Goal: Navigation & Orientation: Find specific page/section

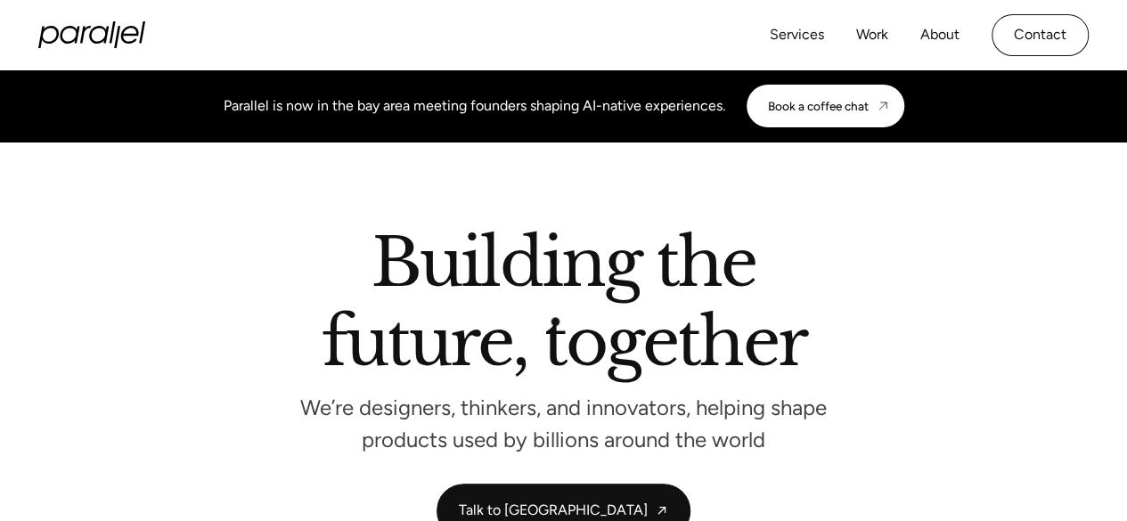
scroll to position [20, 0]
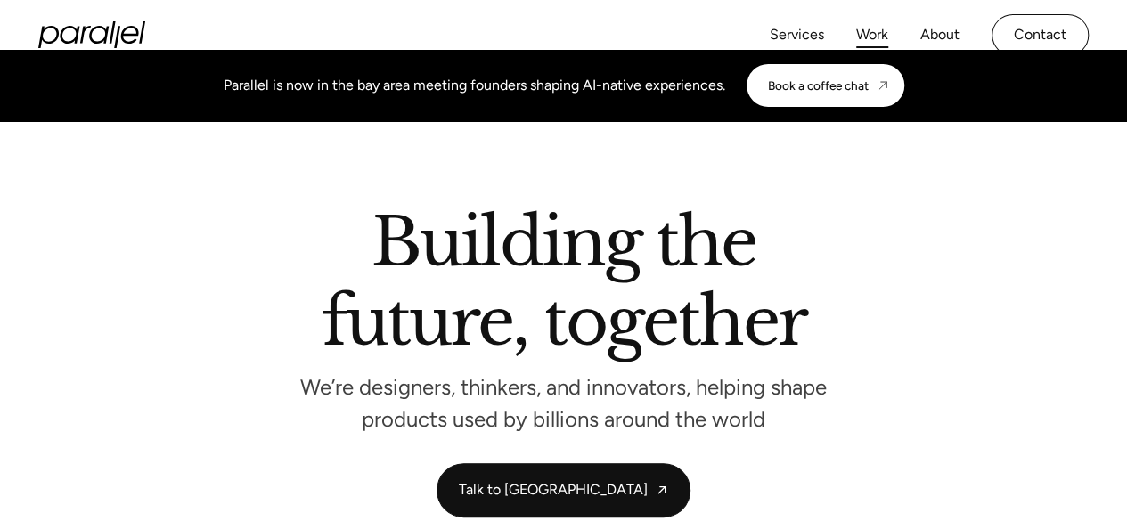
click at [871, 35] on link "Work" at bounding box center [872, 35] width 32 height 26
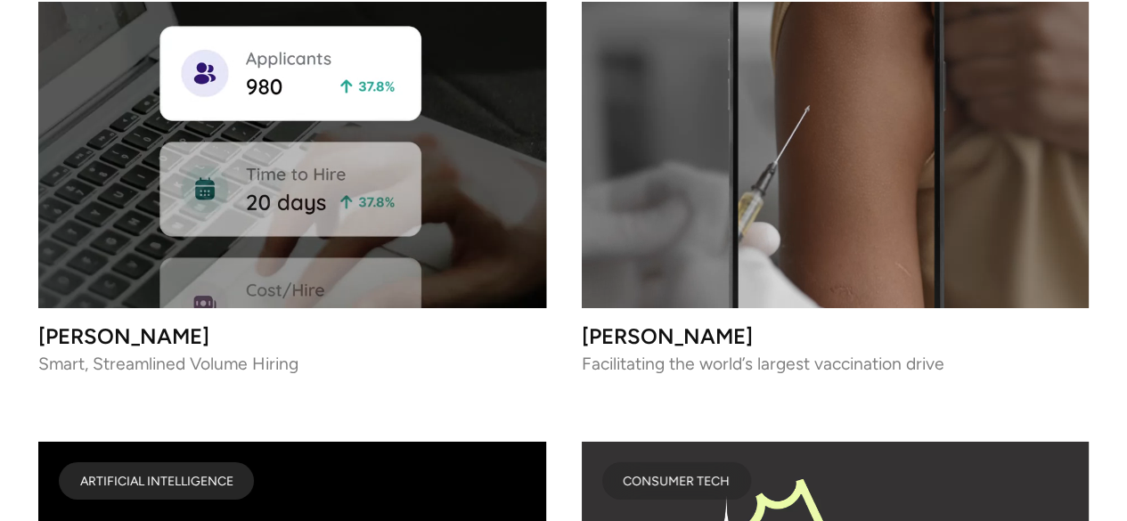
scroll to position [10659, 0]
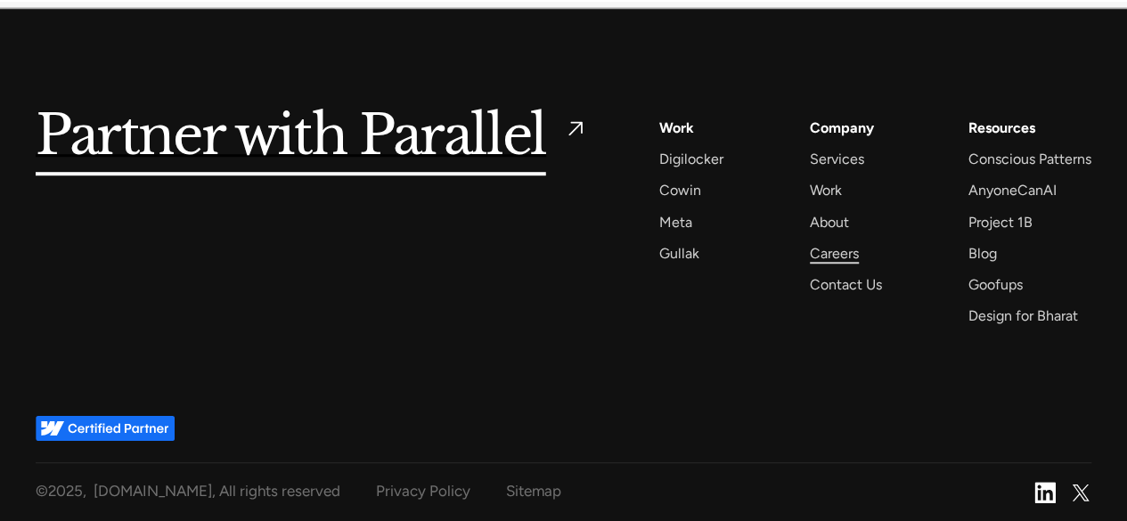
click at [848, 248] on div "Careers" at bounding box center [834, 253] width 49 height 24
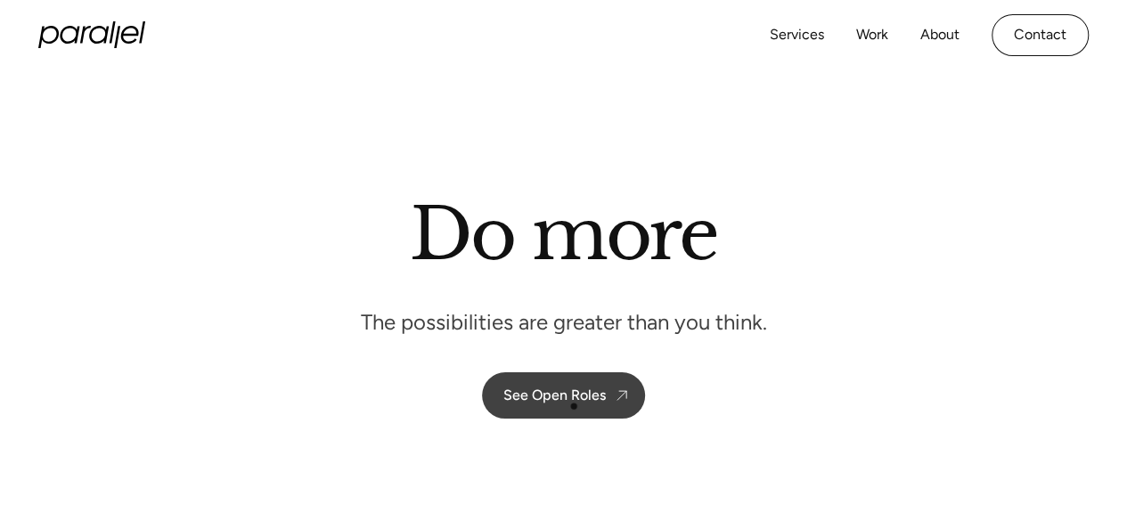
click at [574, 406] on link "See Open Roles" at bounding box center [563, 395] width 163 height 46
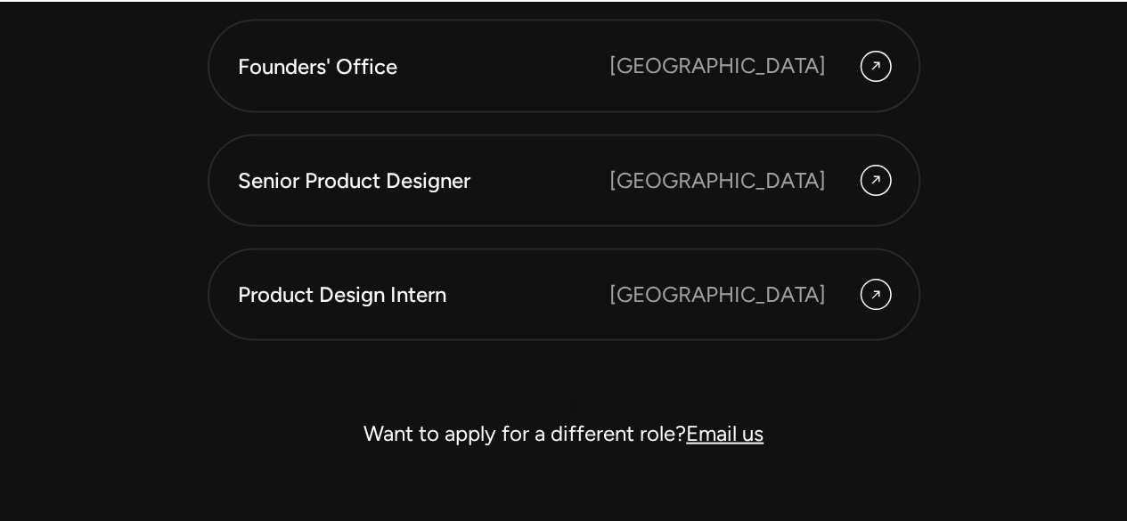
scroll to position [5036, 0]
click at [591, 313] on link "Product Design Intern Bangalore" at bounding box center [564, 293] width 712 height 93
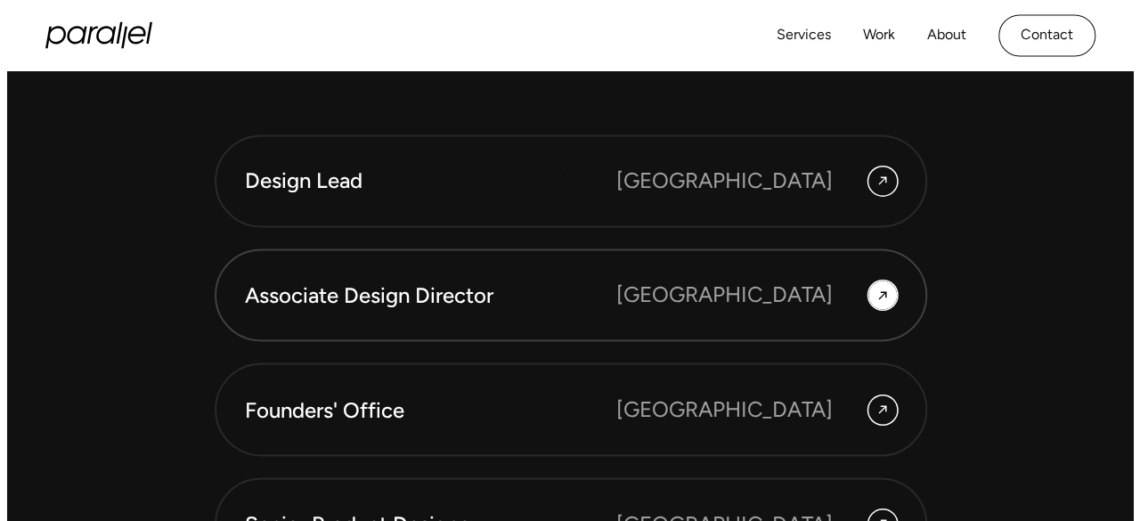
scroll to position [4690, 0]
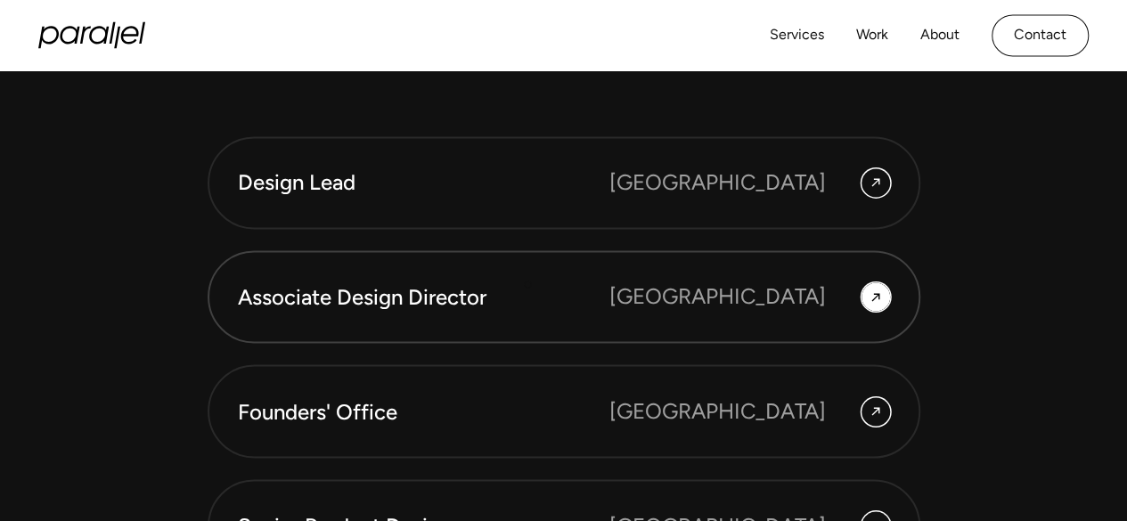
click at [527, 284] on div "Associate Design Director" at bounding box center [423, 297] width 371 height 30
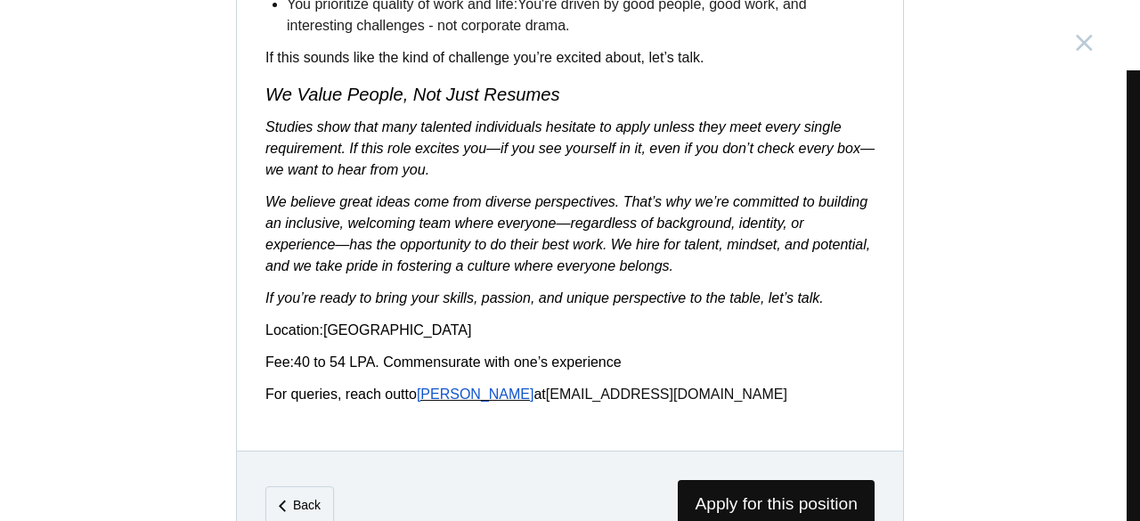
scroll to position [3094, 0]
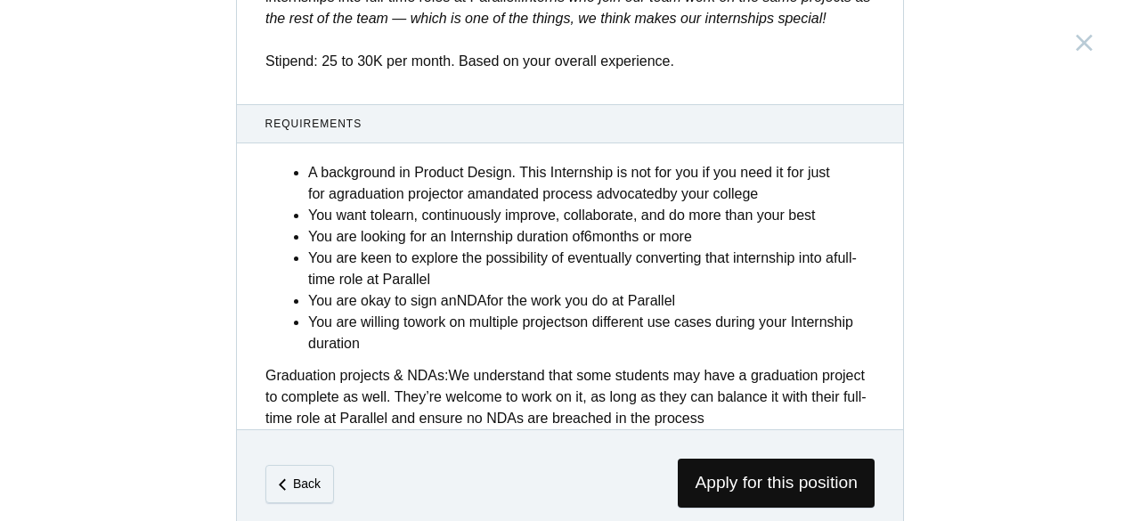
scroll to position [848, 0]
